Goal: Browse casually

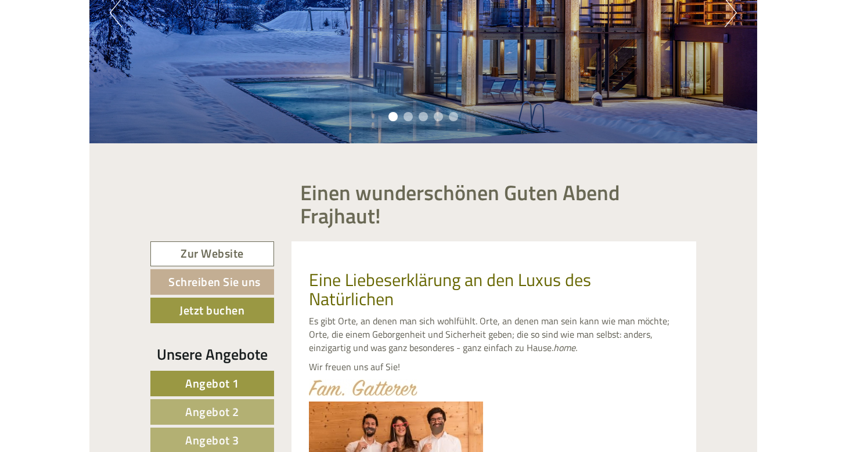
scroll to position [4370, 0]
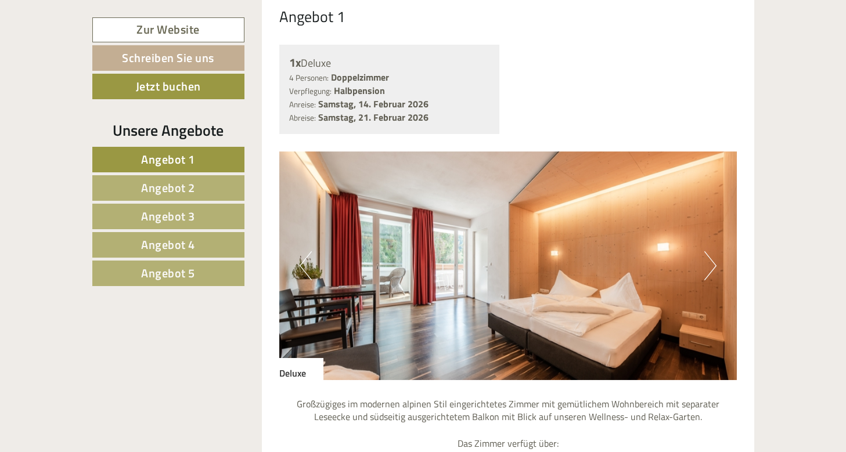
scroll to position [918, 0]
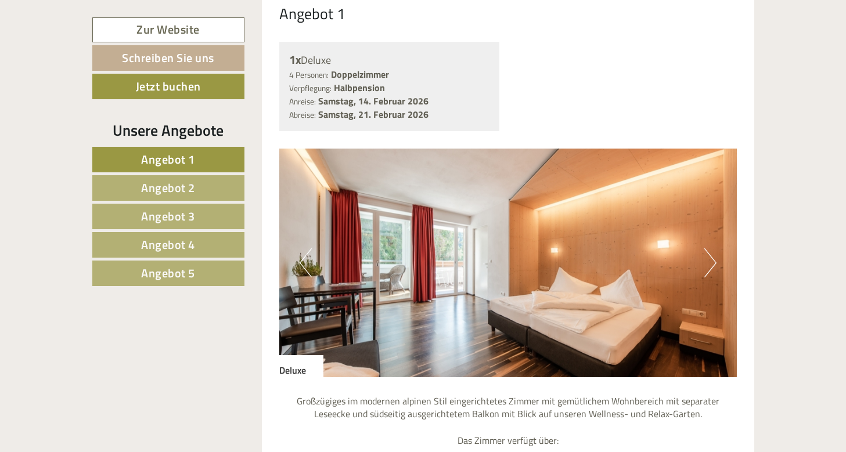
click at [704, 253] on button "Next" at bounding box center [710, 262] width 12 height 29
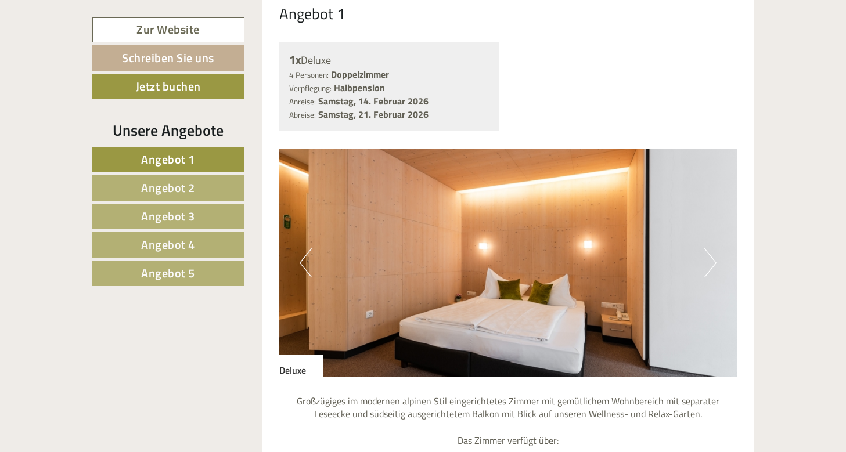
click at [704, 253] on button "Next" at bounding box center [710, 262] width 12 height 29
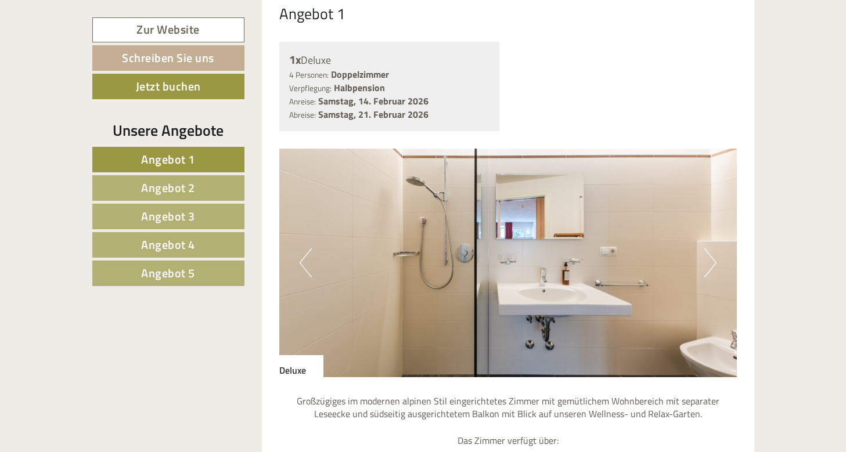
click at [708, 255] on button "Next" at bounding box center [710, 262] width 12 height 29
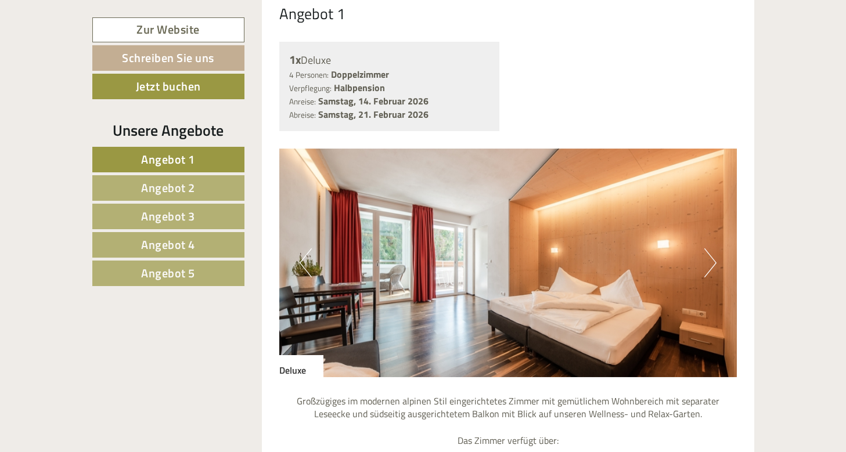
click at [708, 255] on button "Next" at bounding box center [710, 262] width 12 height 29
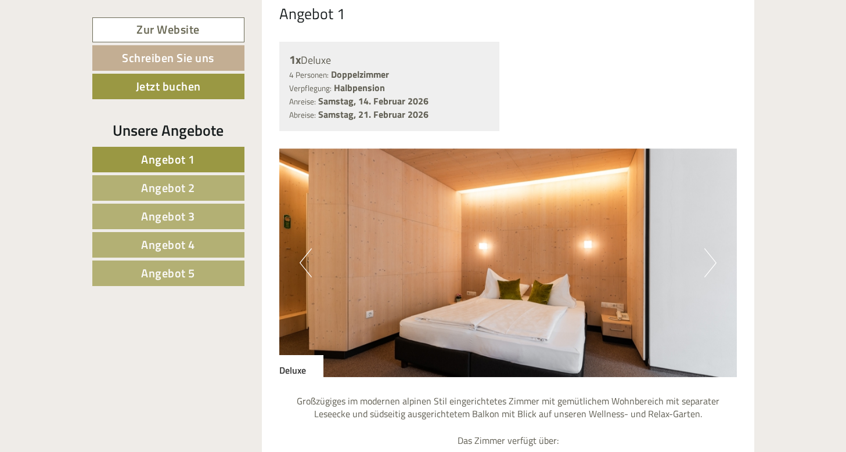
click at [708, 255] on button "Next" at bounding box center [710, 262] width 12 height 29
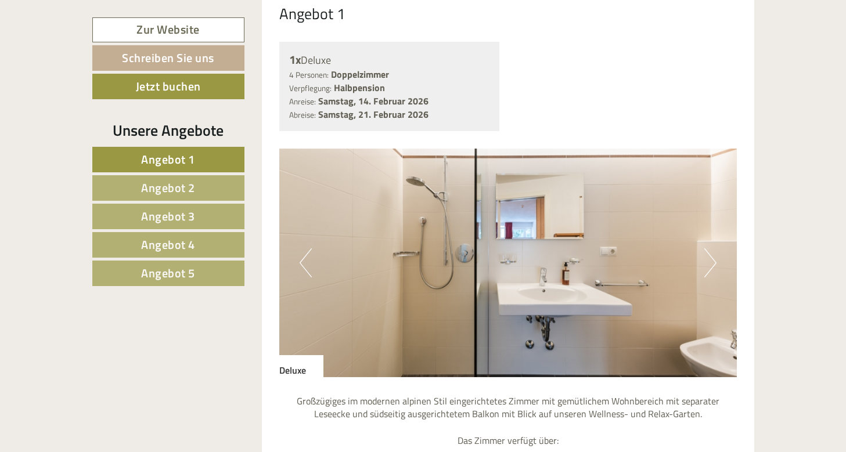
click at [708, 255] on button "Next" at bounding box center [710, 262] width 12 height 29
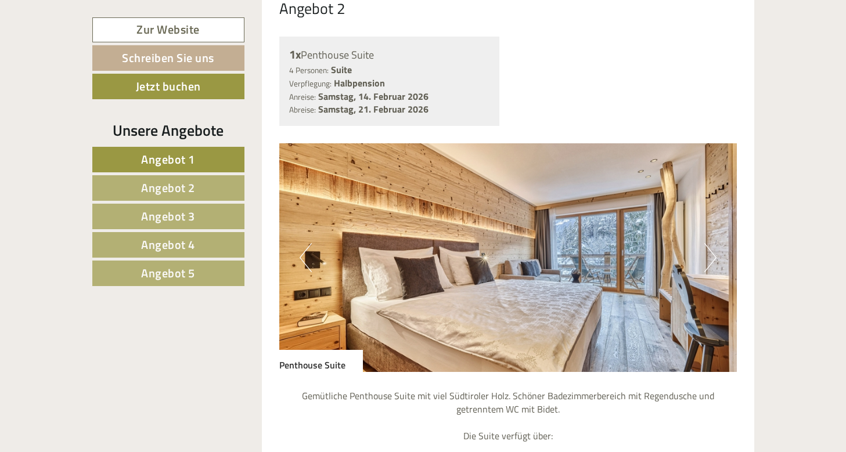
scroll to position [1870, 0]
click at [707, 243] on button "Next" at bounding box center [710, 257] width 12 height 29
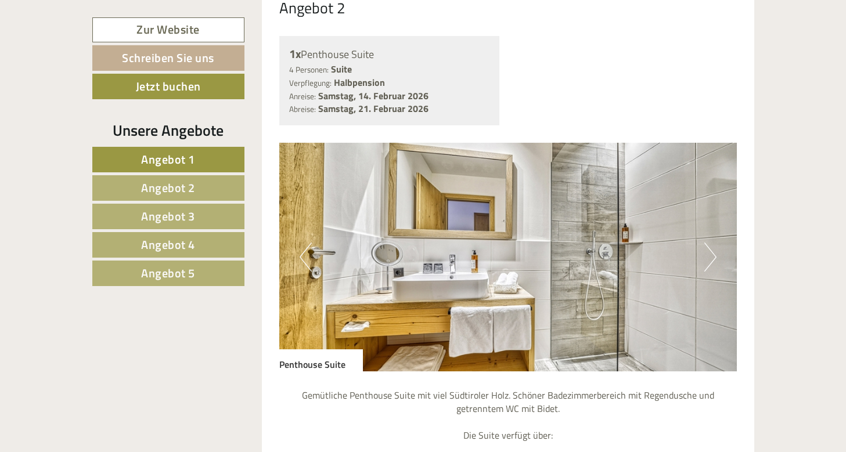
click at [707, 243] on button "Next" at bounding box center [710, 257] width 12 height 29
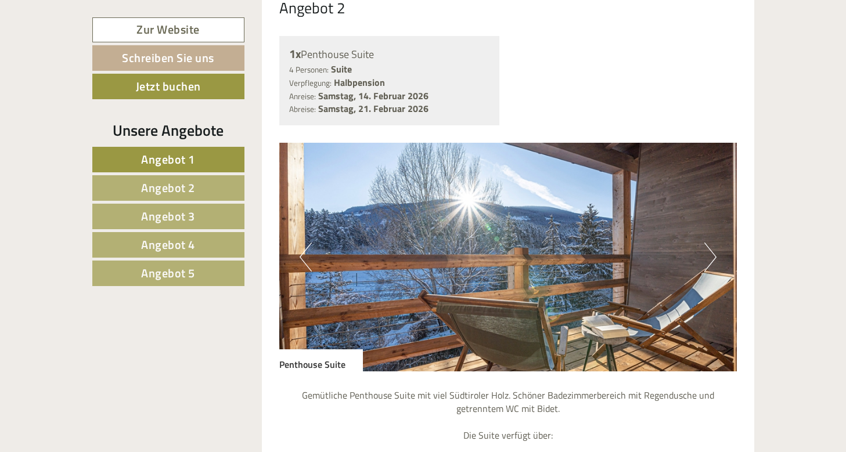
click at [707, 243] on button "Next" at bounding box center [710, 257] width 12 height 29
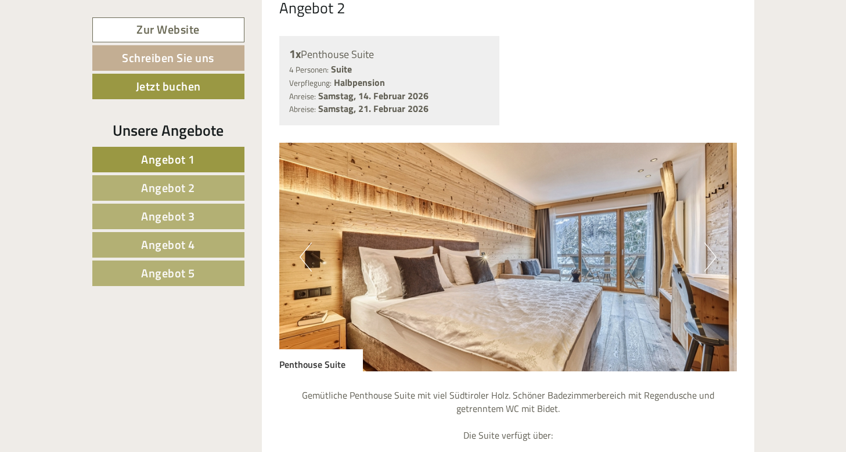
click at [707, 243] on button "Next" at bounding box center [710, 257] width 12 height 29
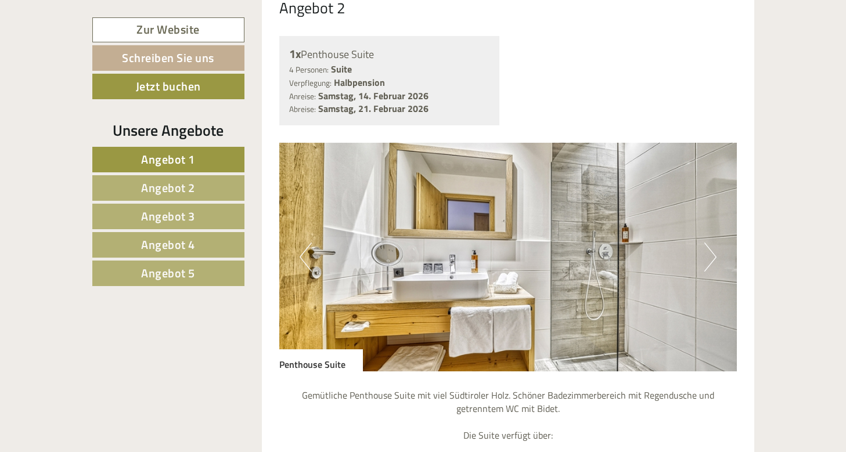
click at [707, 243] on button "Next" at bounding box center [710, 257] width 12 height 29
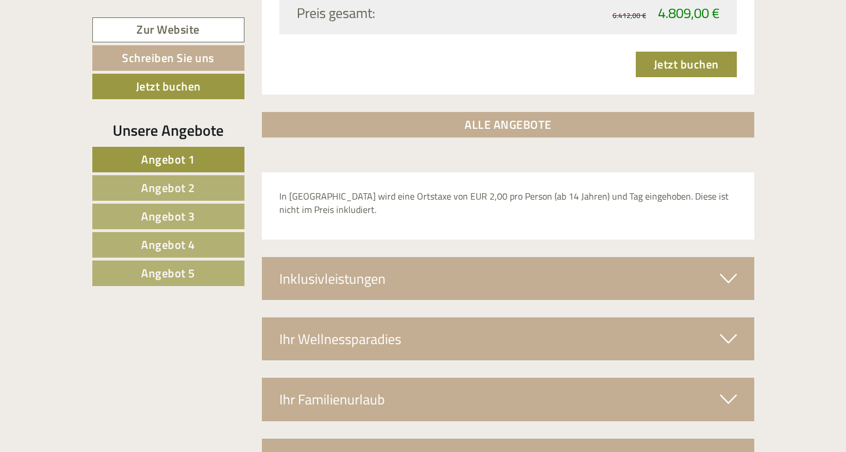
scroll to position [3754, 0]
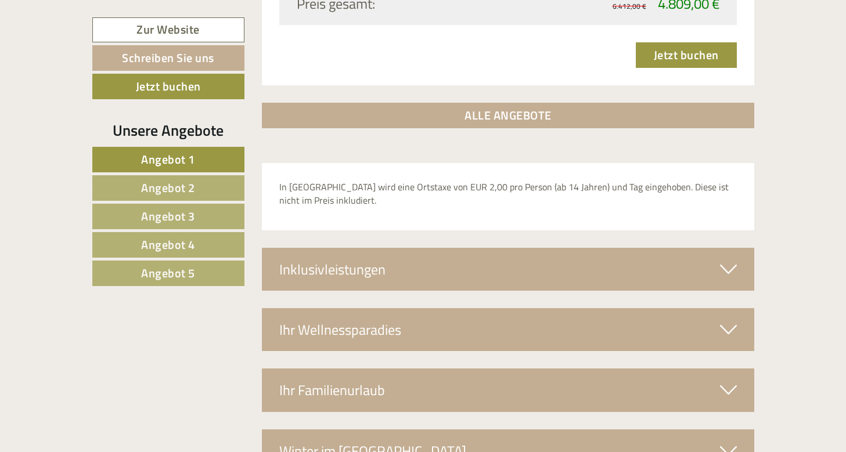
click at [729, 260] on icon at bounding box center [728, 270] width 17 height 20
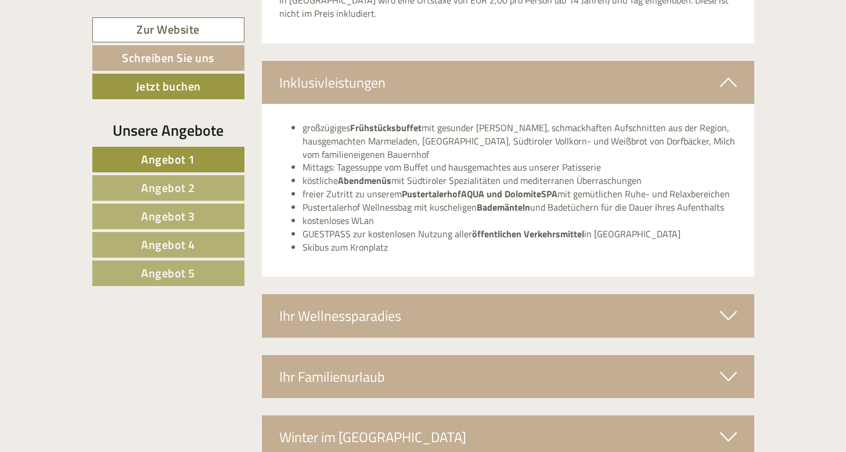
scroll to position [3946, 0]
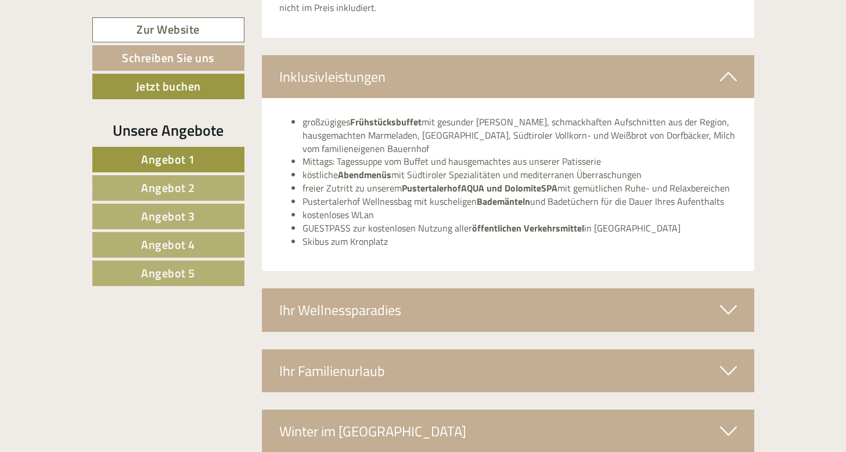
click at [730, 300] on icon at bounding box center [728, 310] width 17 height 20
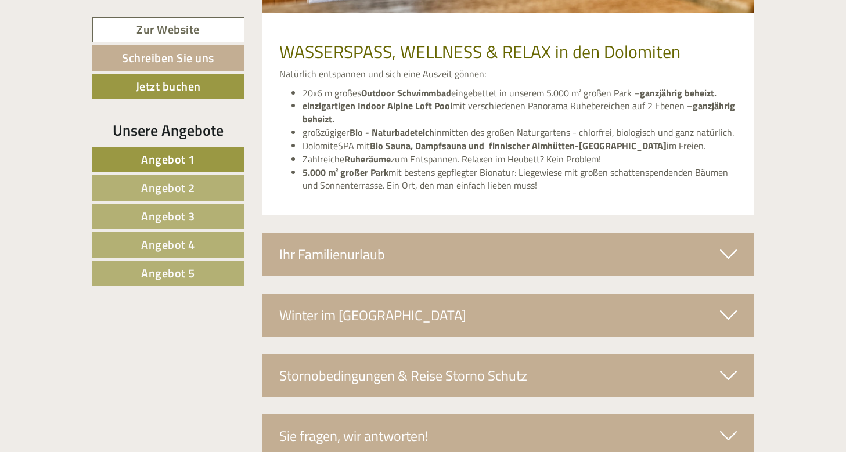
scroll to position [4514, 0]
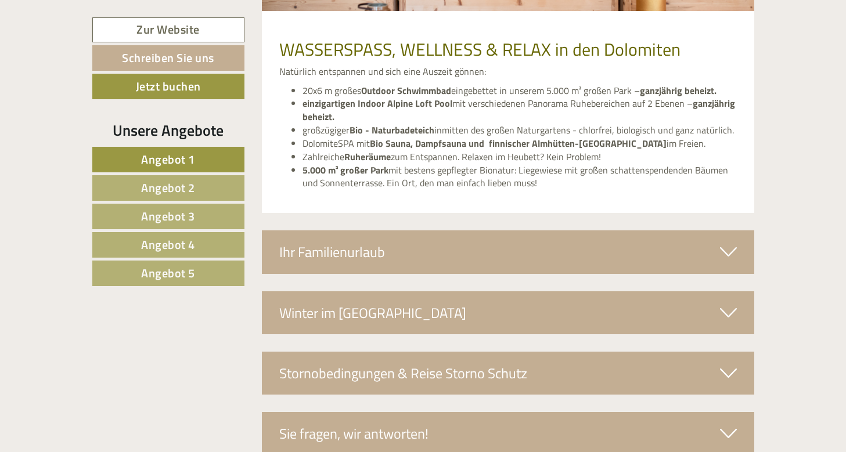
click at [729, 242] on icon at bounding box center [728, 252] width 17 height 20
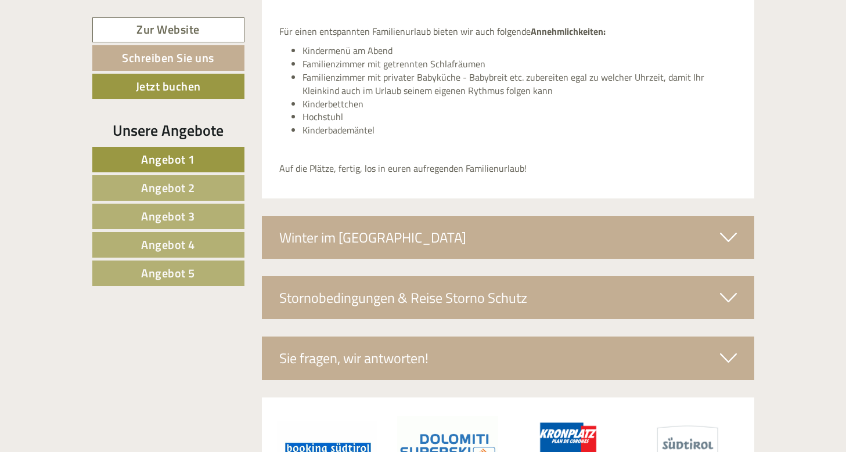
scroll to position [4904, 0]
click at [730, 227] on icon at bounding box center [728, 237] width 17 height 20
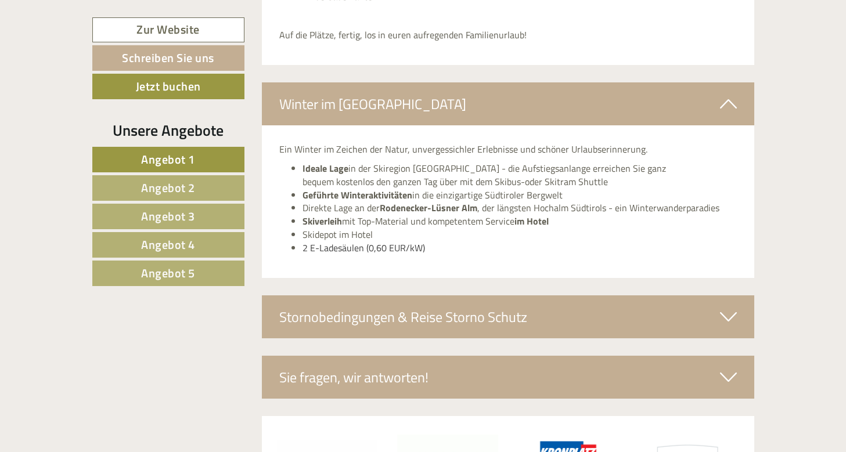
scroll to position [5035, 0]
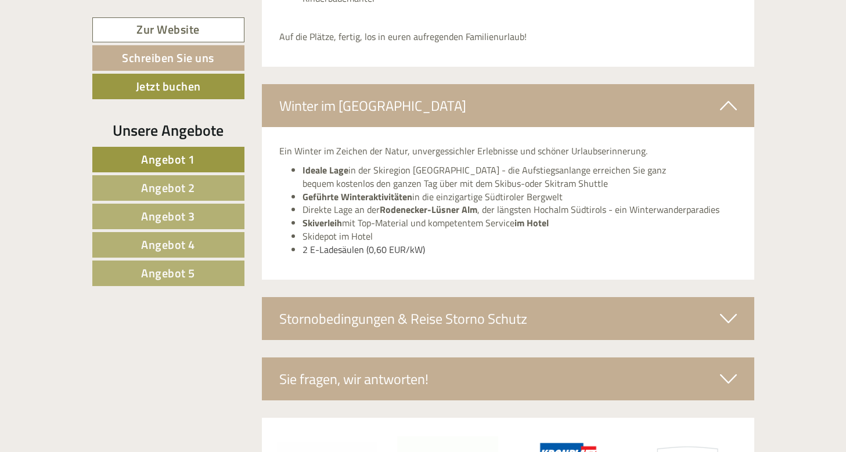
click at [730, 309] on icon at bounding box center [728, 319] width 17 height 20
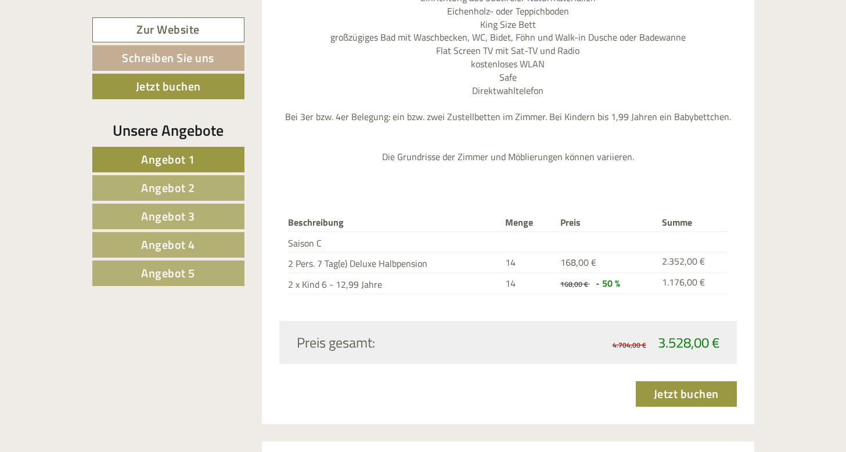
scroll to position [1391, 0]
